Goal: Task Accomplishment & Management: Manage account settings

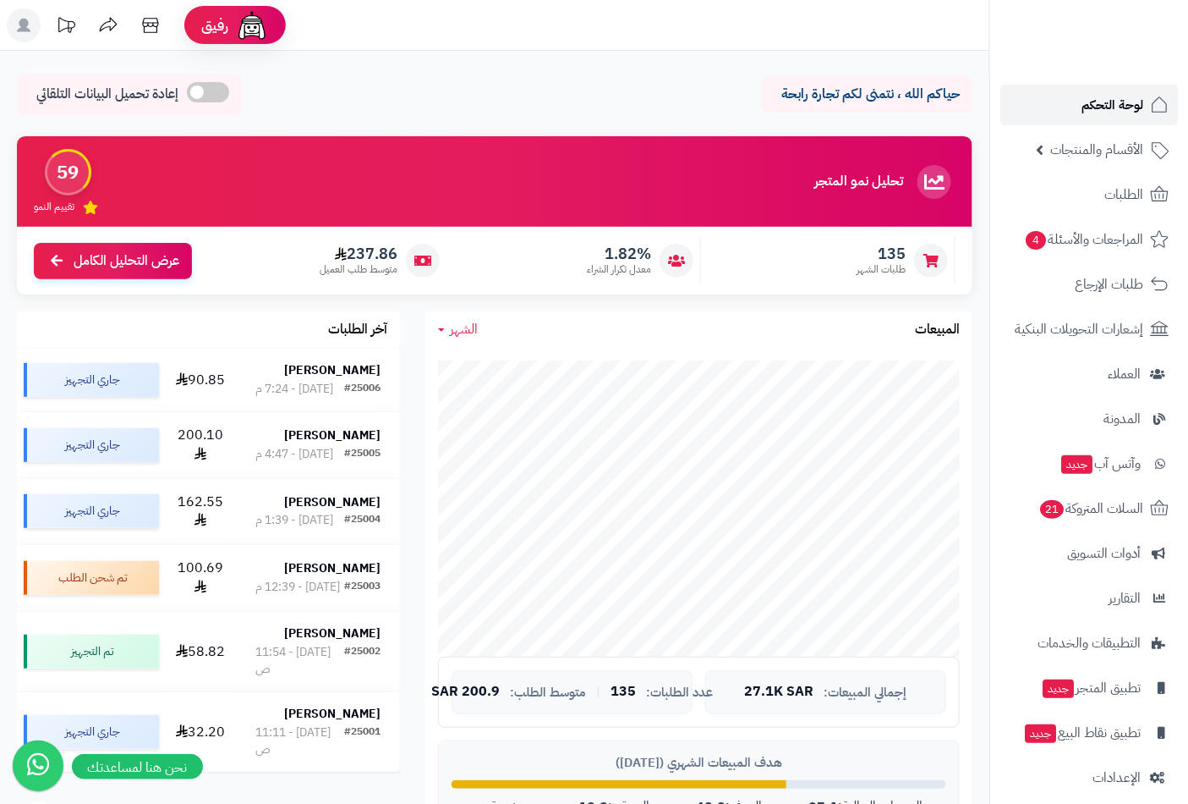
drag, startPoint x: 0, startPoint y: 0, endPoint x: 1071, endPoint y: 111, distance: 1076.5
click at [1071, 111] on link "لوحة التحكم" at bounding box center [1090, 105] width 178 height 41
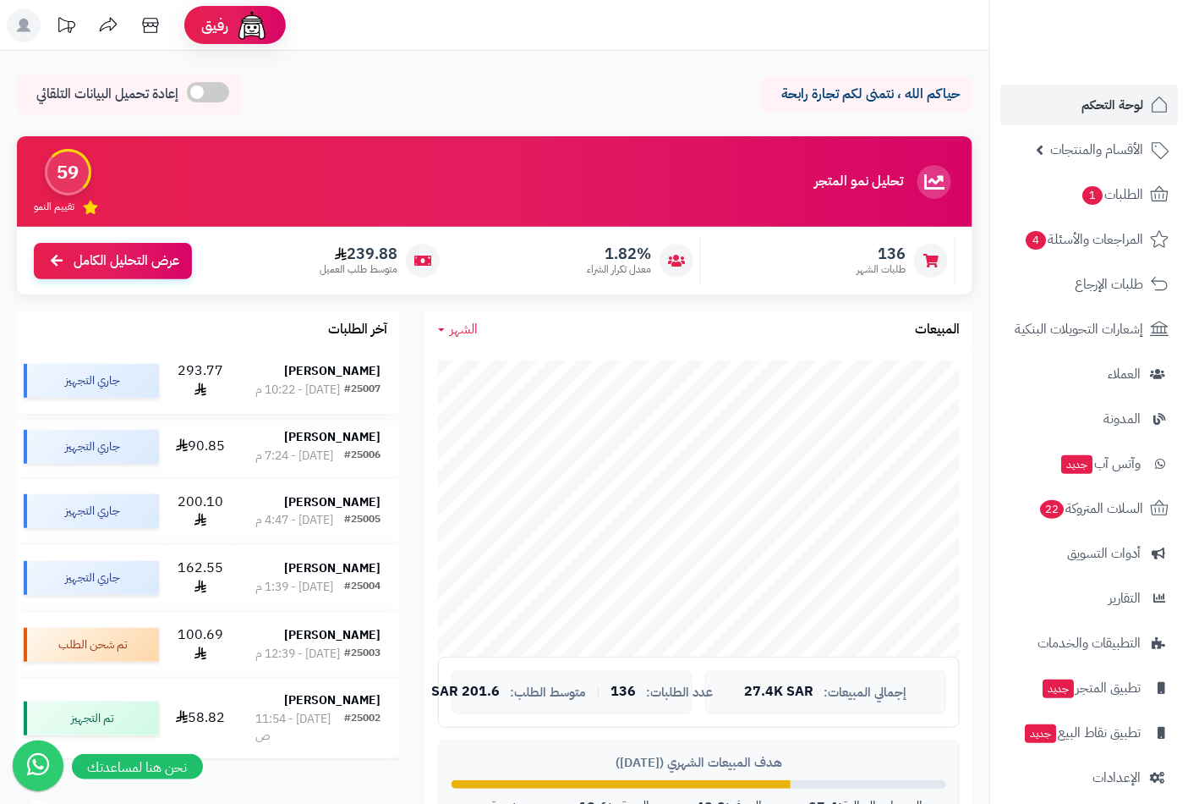
click at [291, 382] on div "[DATE] - 10:22 م" at bounding box center [297, 389] width 85 height 17
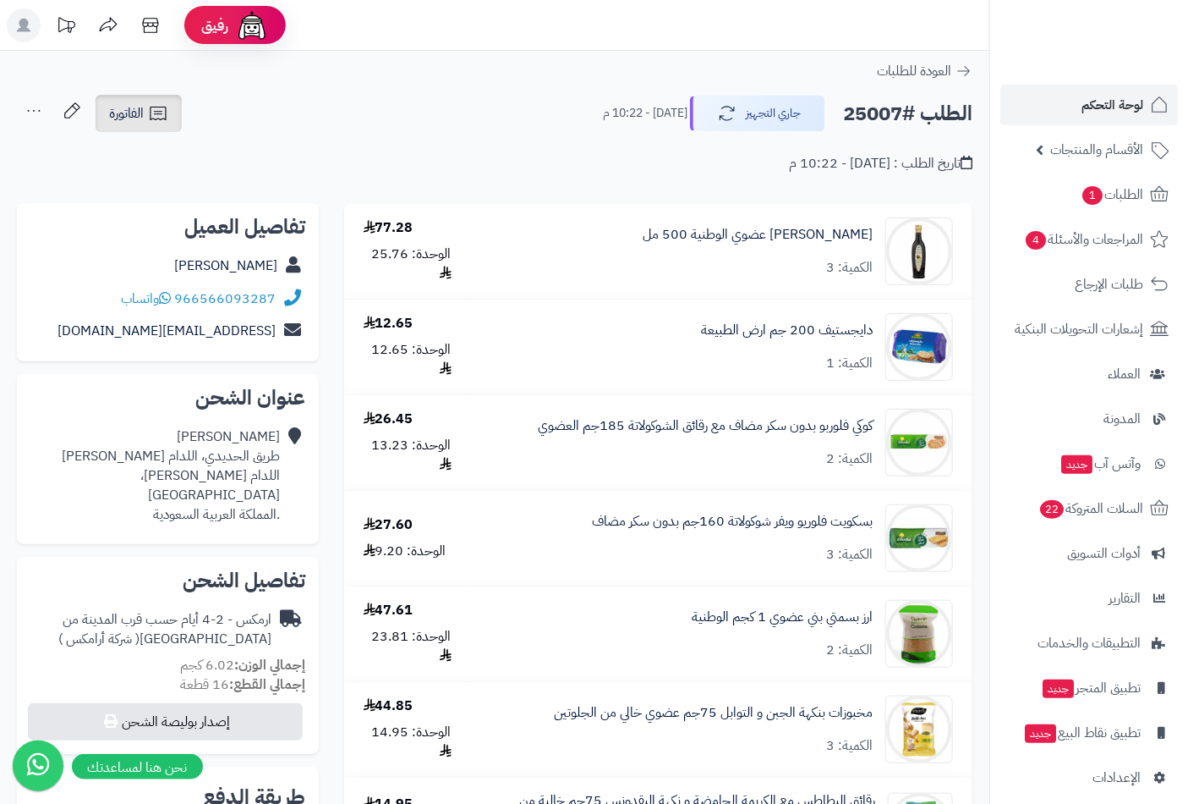
click at [156, 123] on link "الفاتورة" at bounding box center [139, 113] width 86 height 37
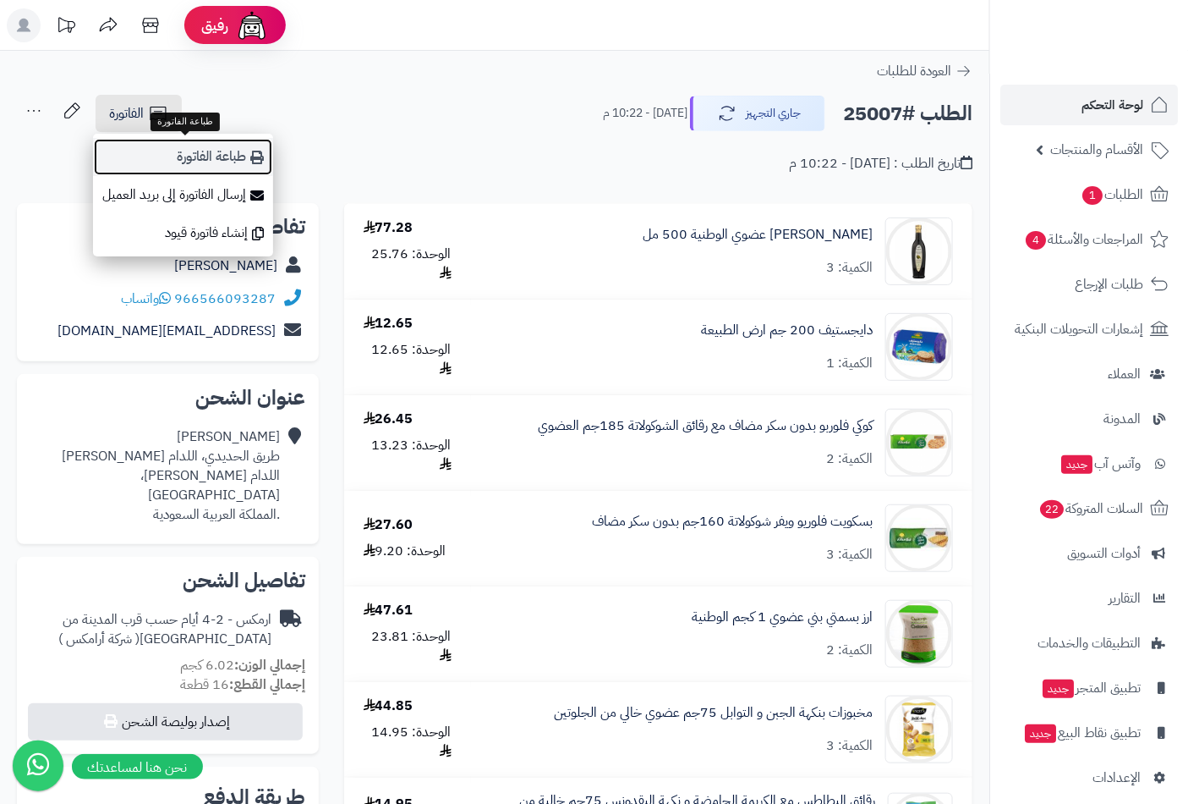
click at [217, 161] on link "طباعة الفاتورة" at bounding box center [183, 157] width 180 height 38
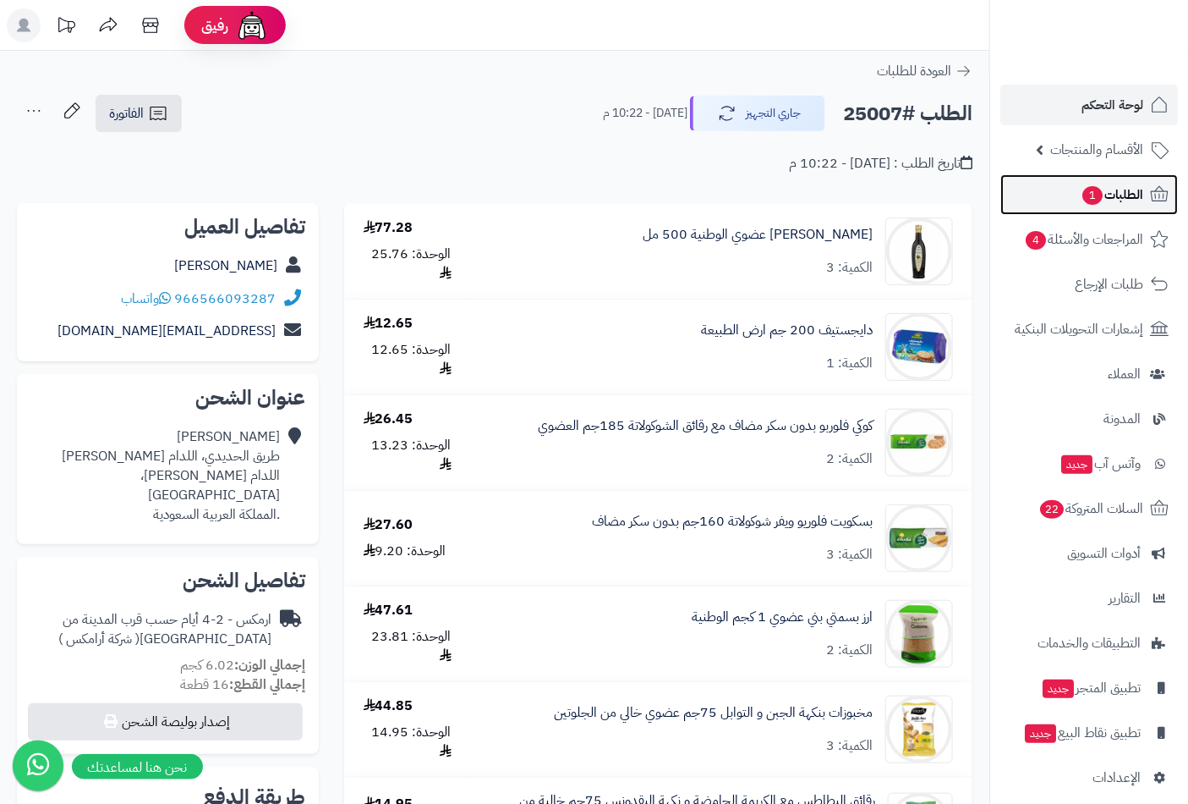
click at [1067, 191] on link "الطلبات 1" at bounding box center [1090, 194] width 178 height 41
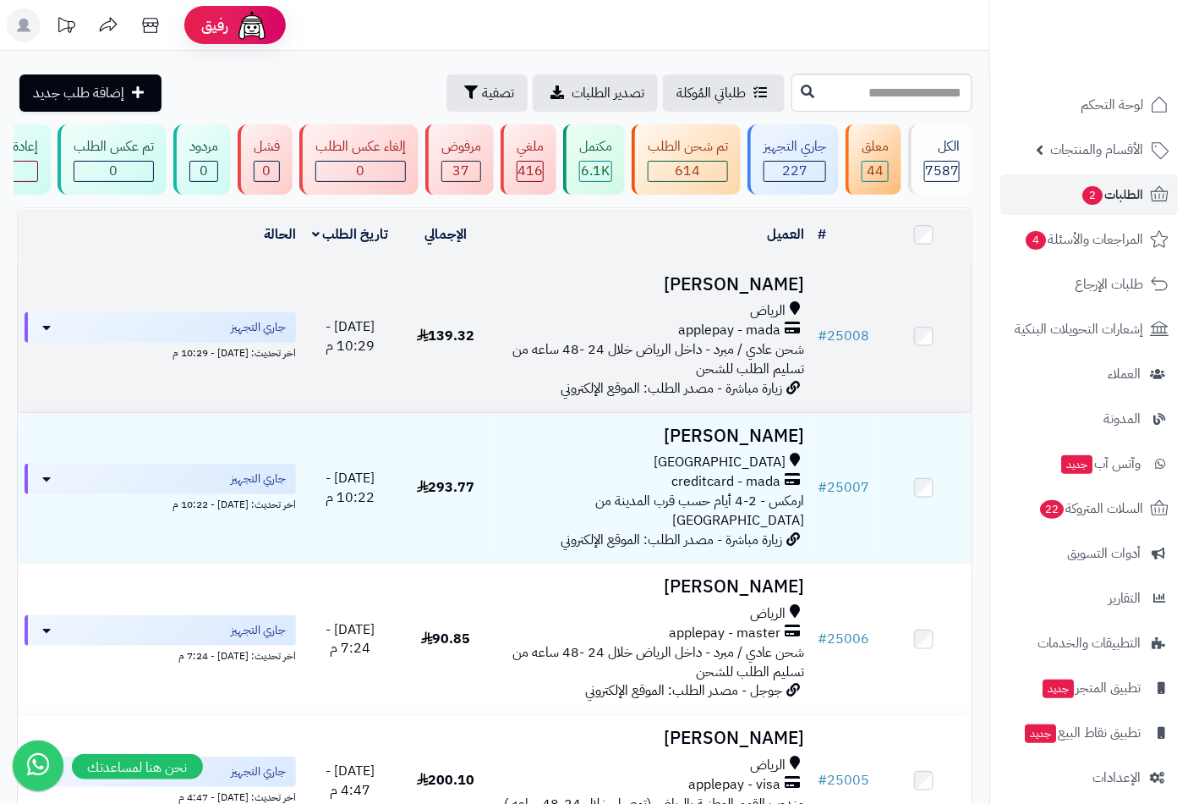
click at [713, 294] on h3 "[PERSON_NAME]" at bounding box center [653, 284] width 304 height 19
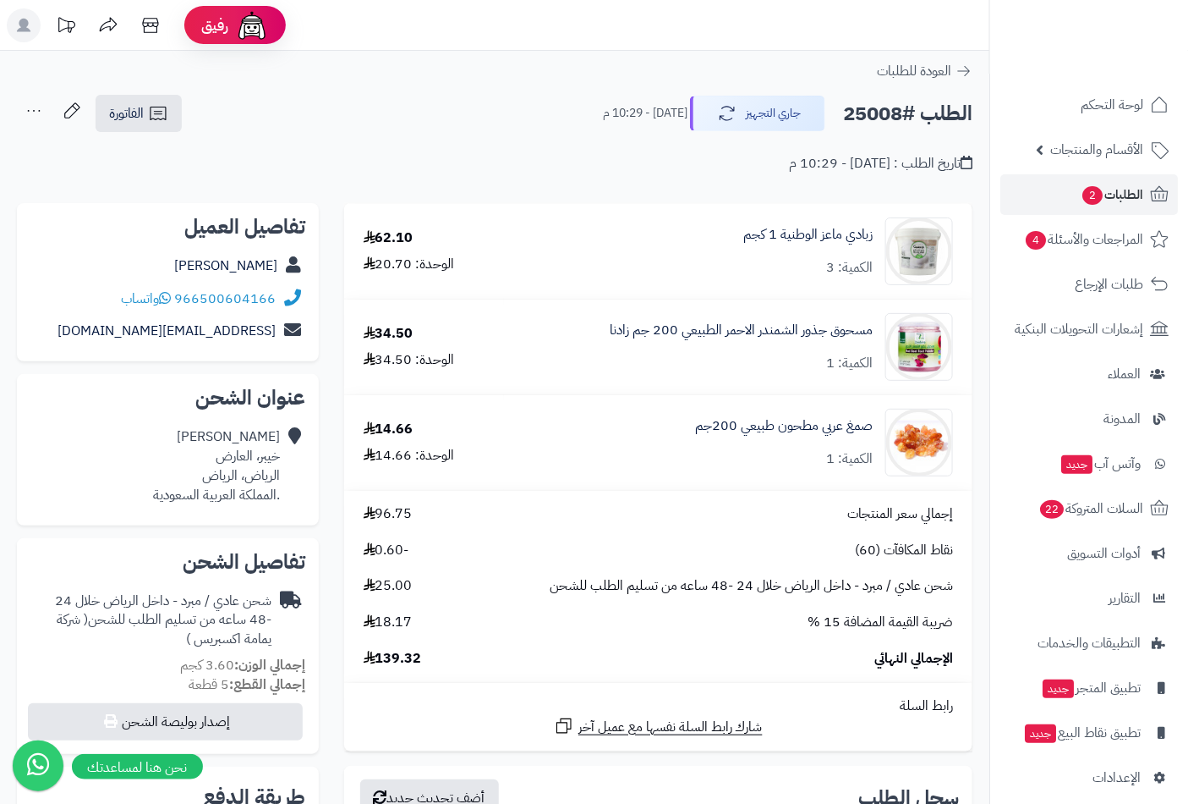
click at [874, 108] on h2 "الطلب #25008" at bounding box center [907, 113] width 129 height 35
copy h2 "25008"
click at [125, 119] on span "الفاتورة" at bounding box center [126, 113] width 35 height 20
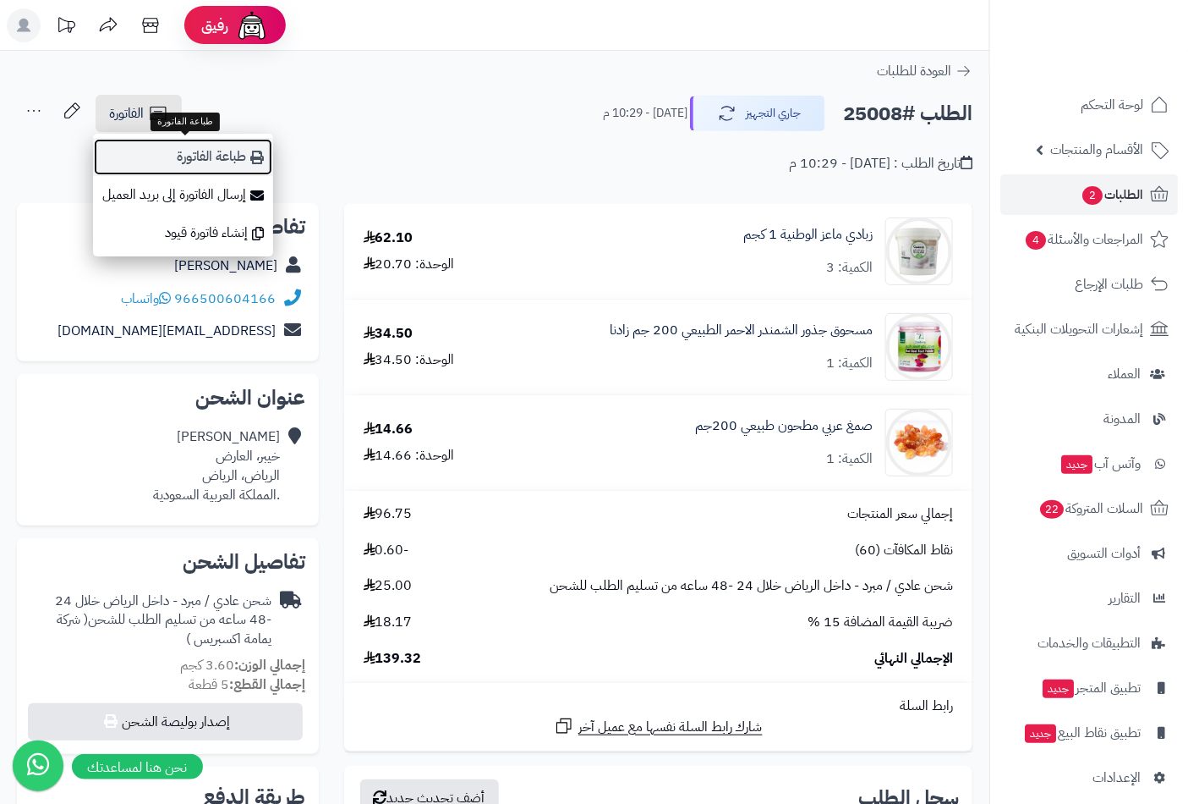
click at [229, 156] on link "طباعة الفاتورة" at bounding box center [183, 157] width 180 height 38
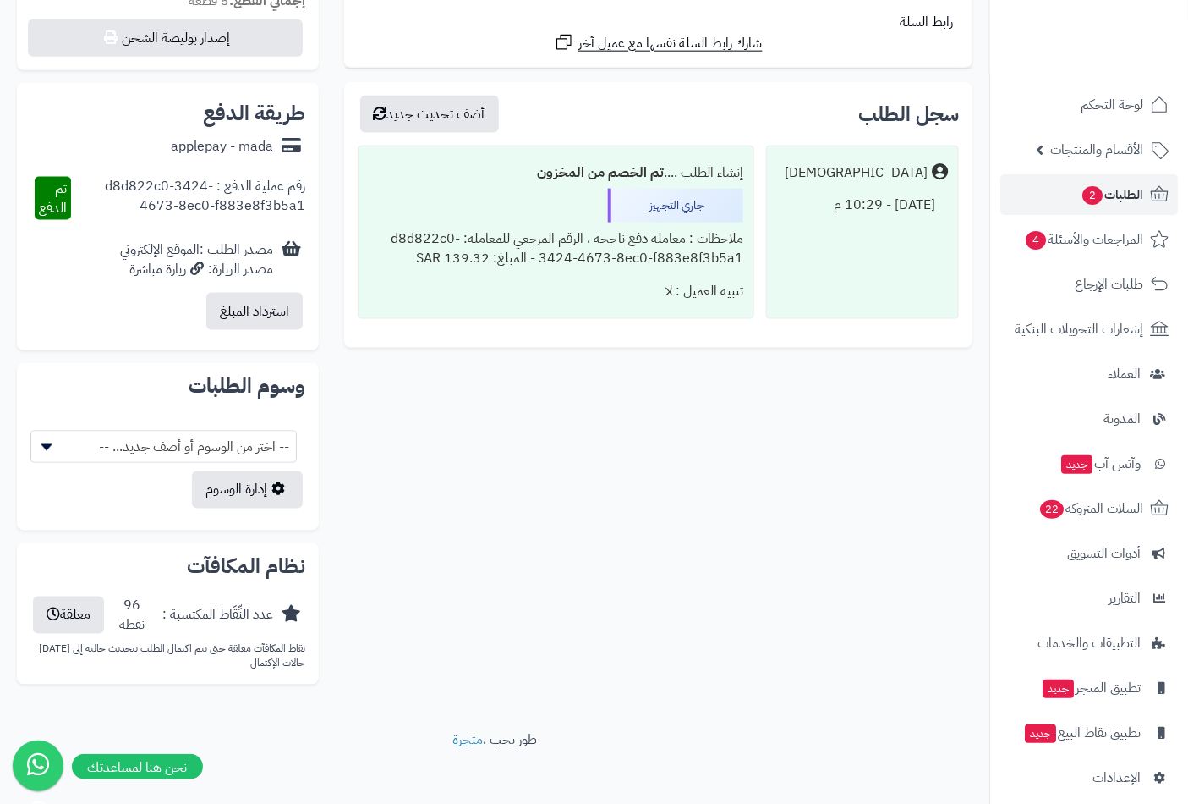
scroll to position [694, 0]
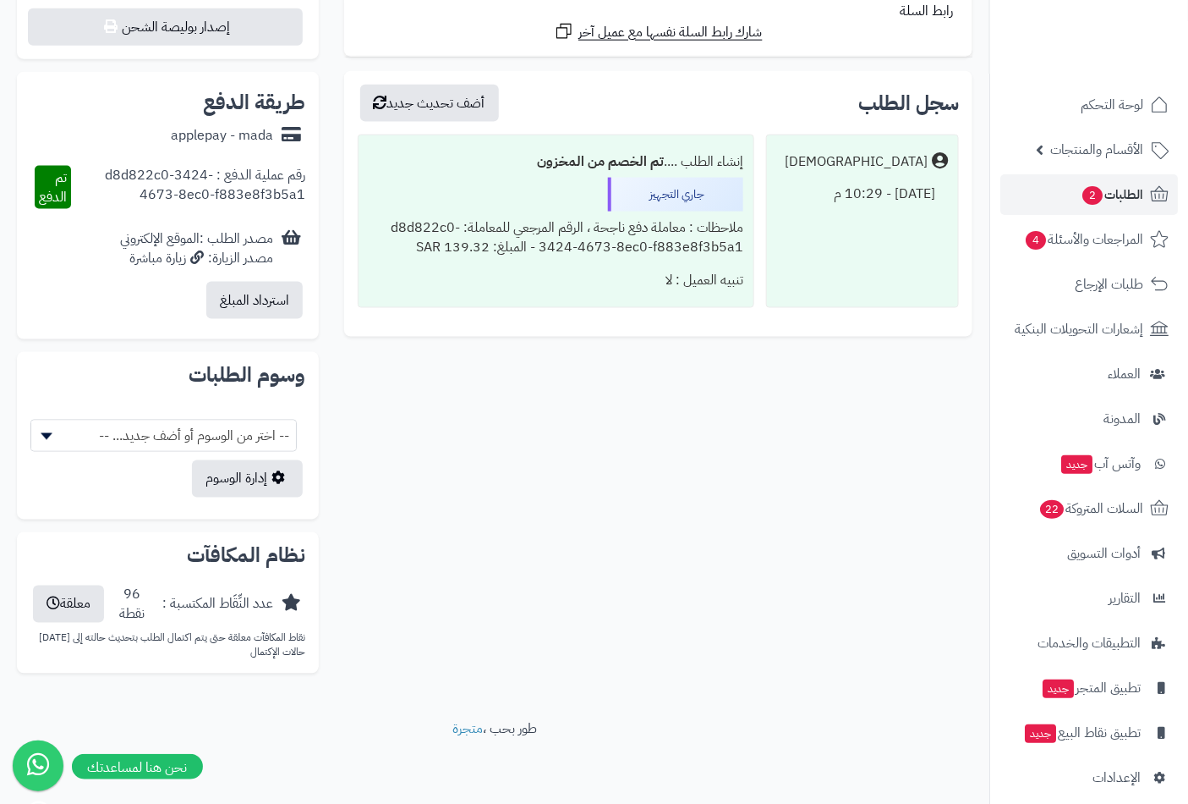
click at [940, 453] on div "**********" at bounding box center [494, 97] width 981 height 1177
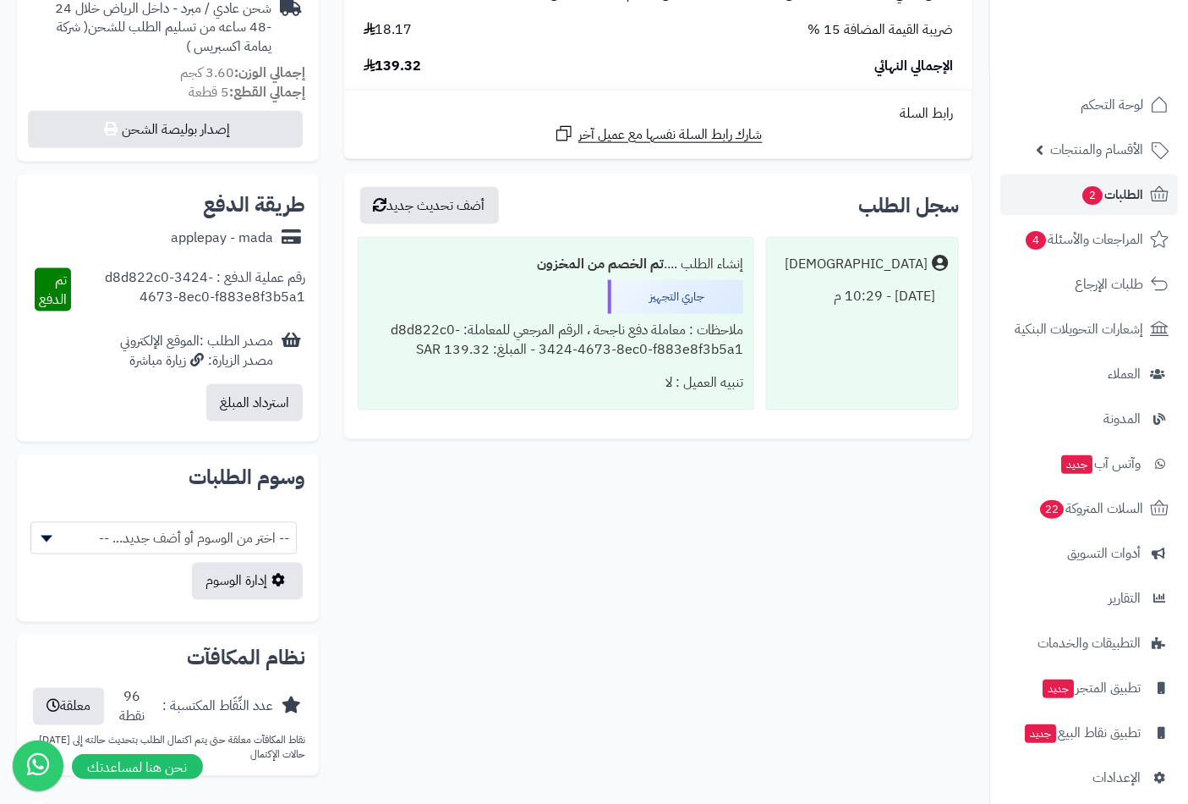
scroll to position [381, 0]
